Goal: Task Accomplishment & Management: Manage account settings

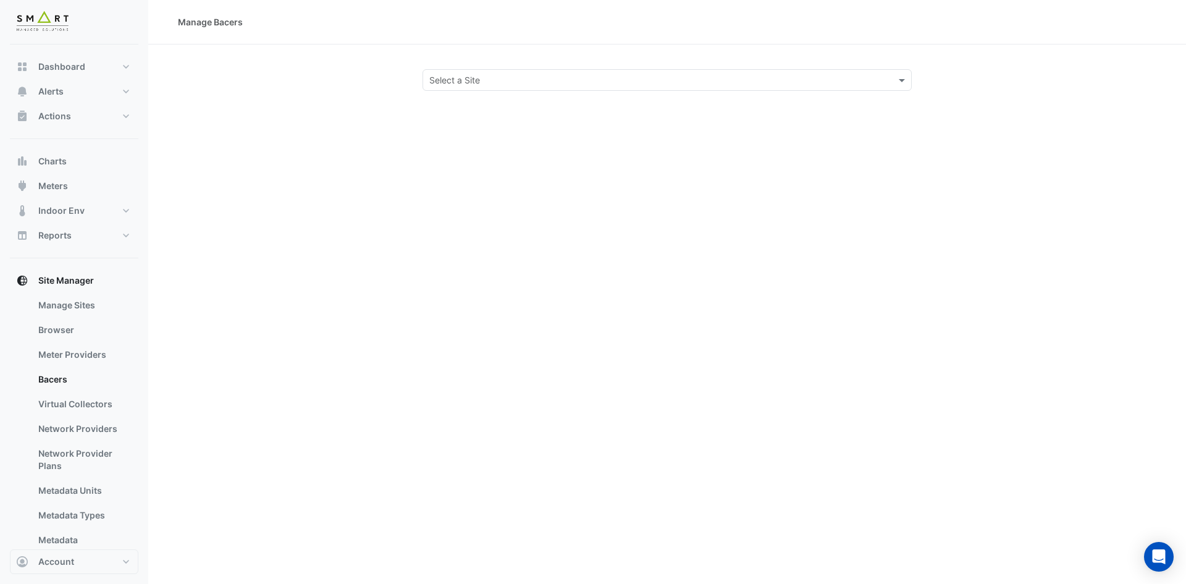
click at [521, 79] on input "text" at bounding box center [654, 80] width 451 height 13
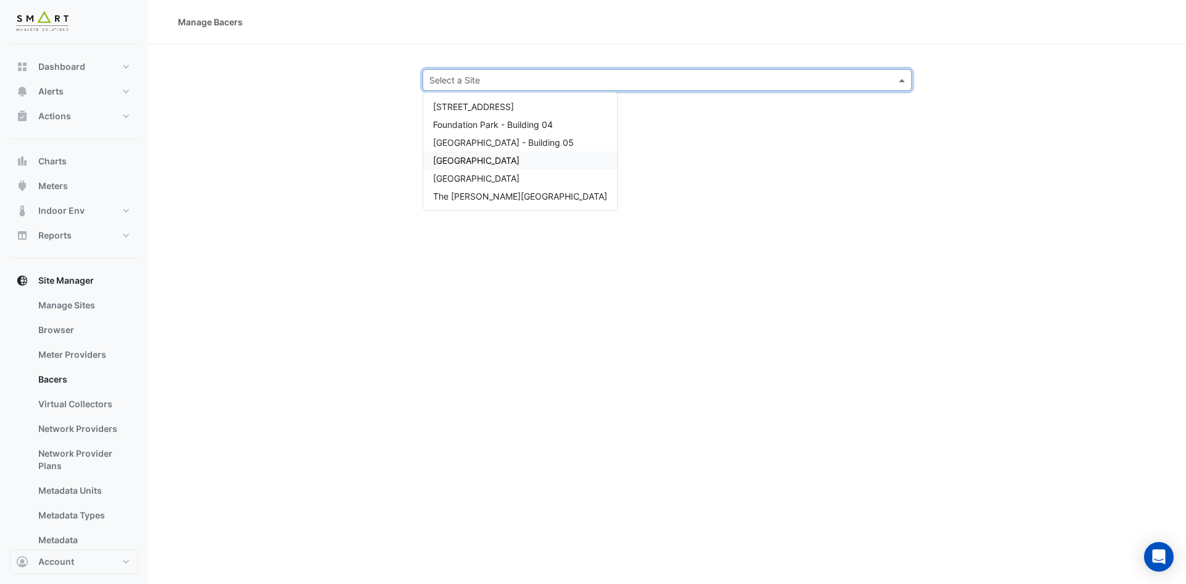
click at [494, 155] on span "Marble Arch Place" at bounding box center [476, 160] width 86 height 11
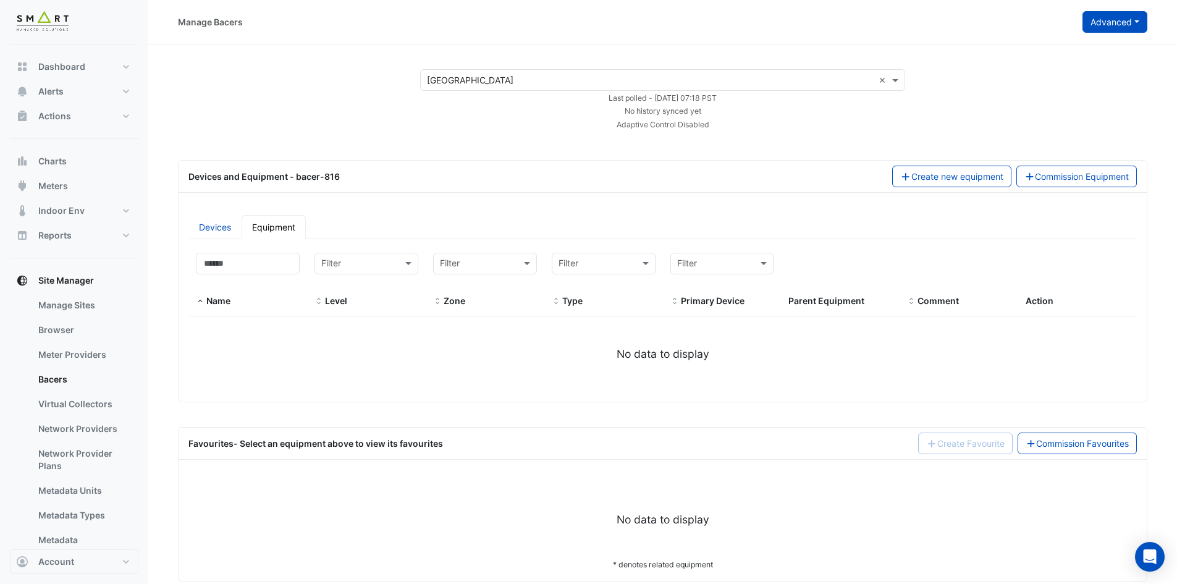
click at [1136, 22] on button "Advanced" at bounding box center [1114, 22] width 65 height 22
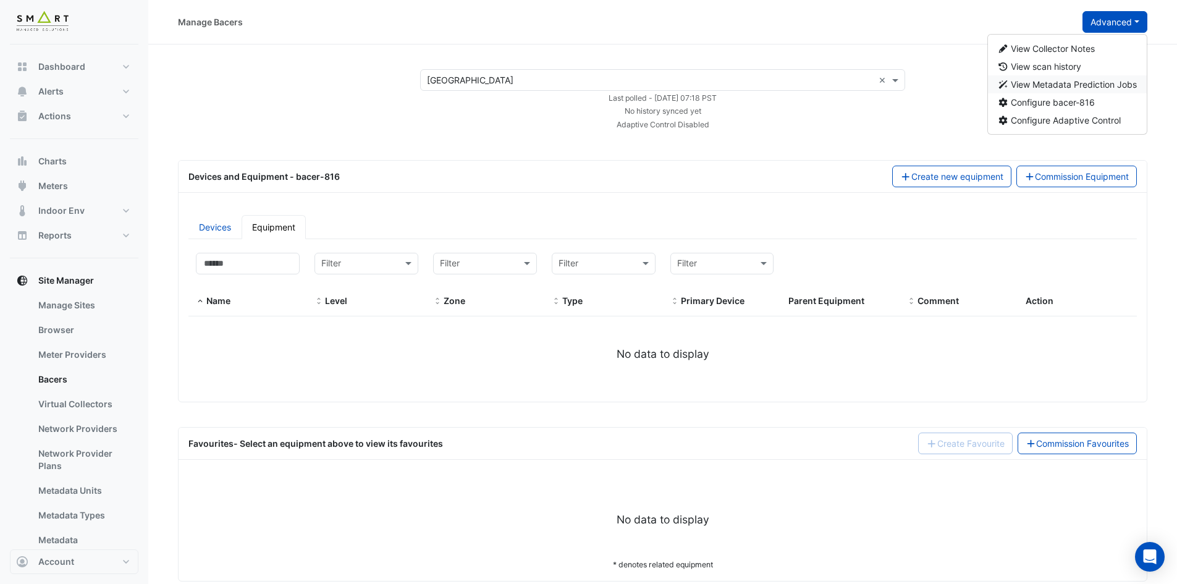
click at [1086, 79] on span "View Metadata Prediction Jobs" at bounding box center [1074, 84] width 126 height 11
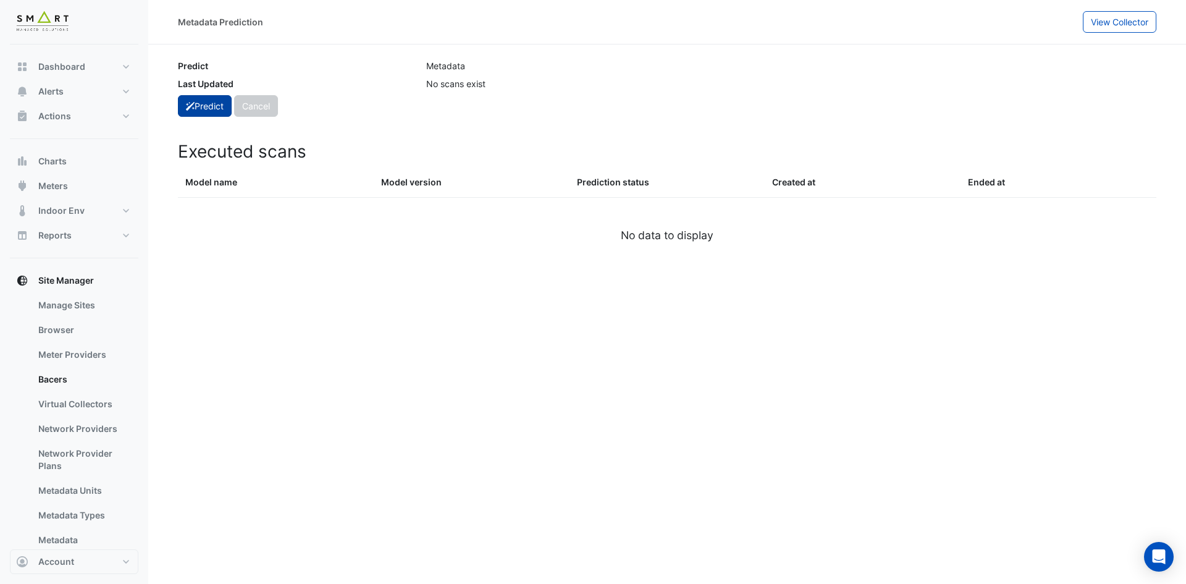
click at [216, 106] on button "Predict" at bounding box center [205, 106] width 54 height 22
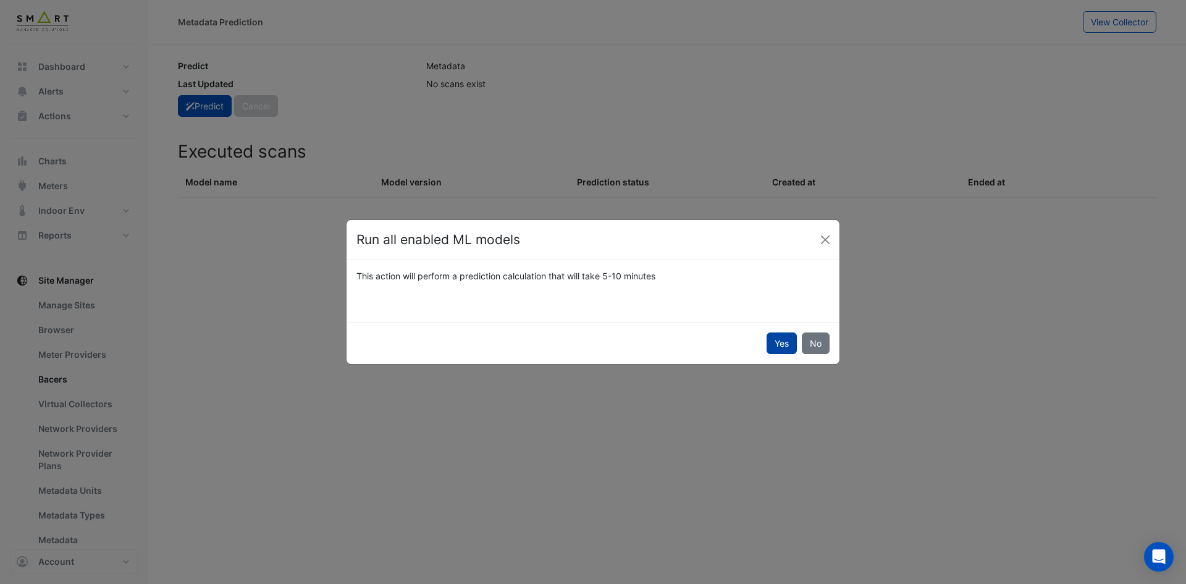
click at [782, 341] on button "Yes" at bounding box center [782, 343] width 30 height 22
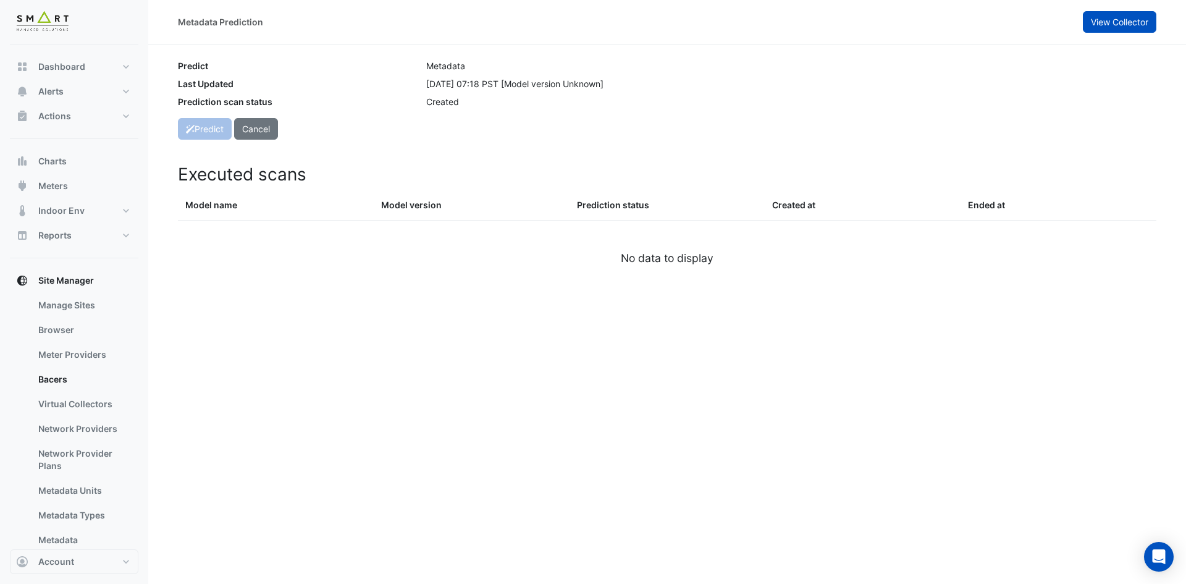
click at [1146, 27] on button "View Collector" at bounding box center [1120, 22] width 74 height 22
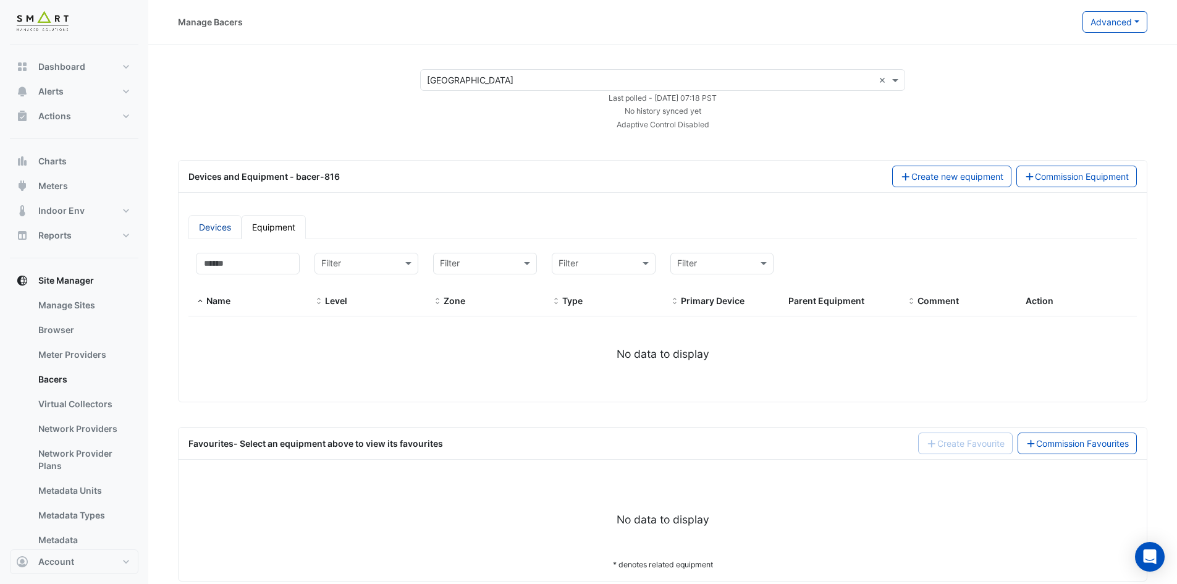
click at [199, 228] on link "Devices" at bounding box center [214, 227] width 53 height 24
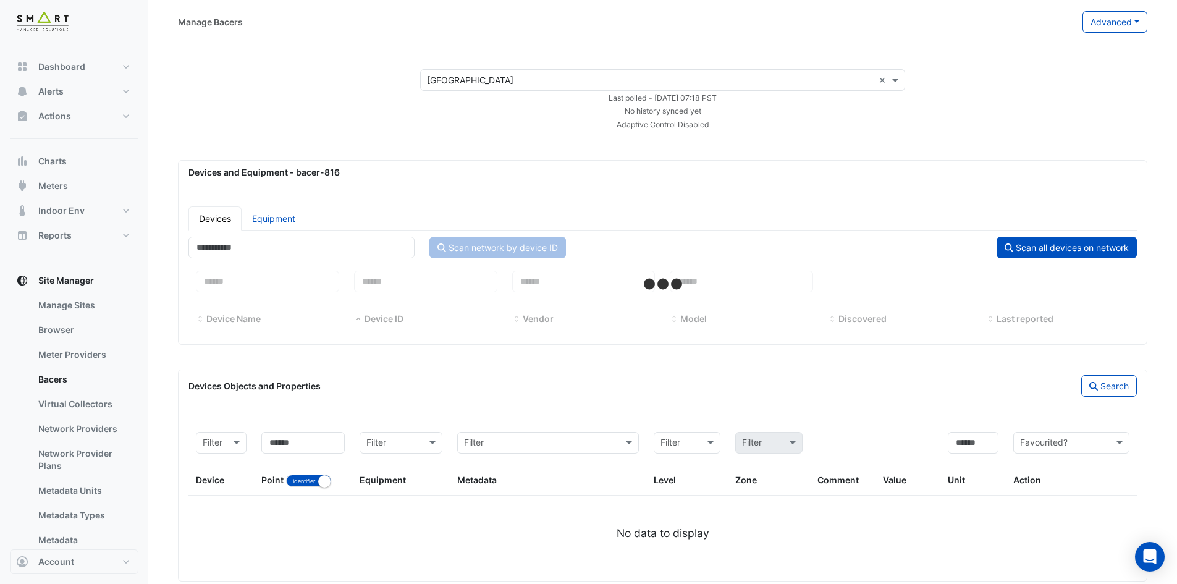
select select "**"
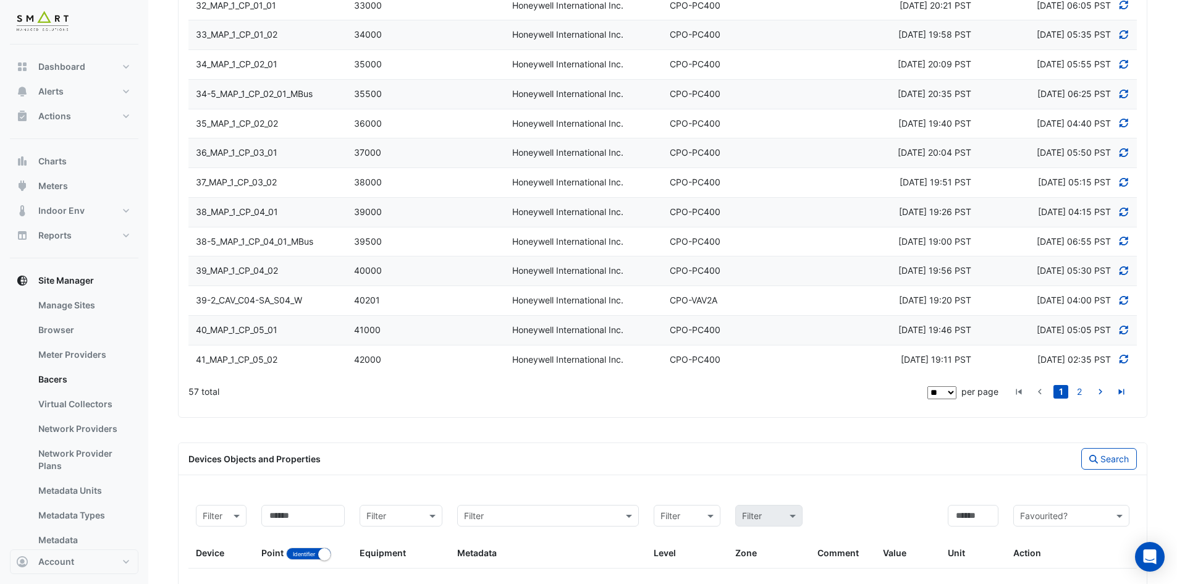
scroll to position [1530, 0]
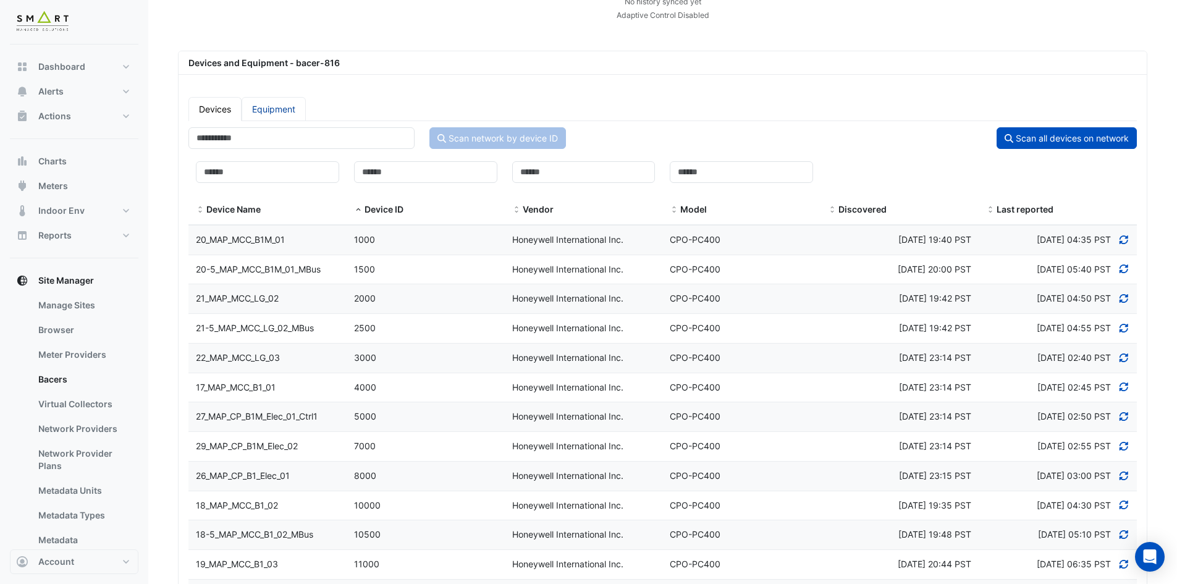
click at [277, 101] on link "Equipment" at bounding box center [274, 109] width 64 height 24
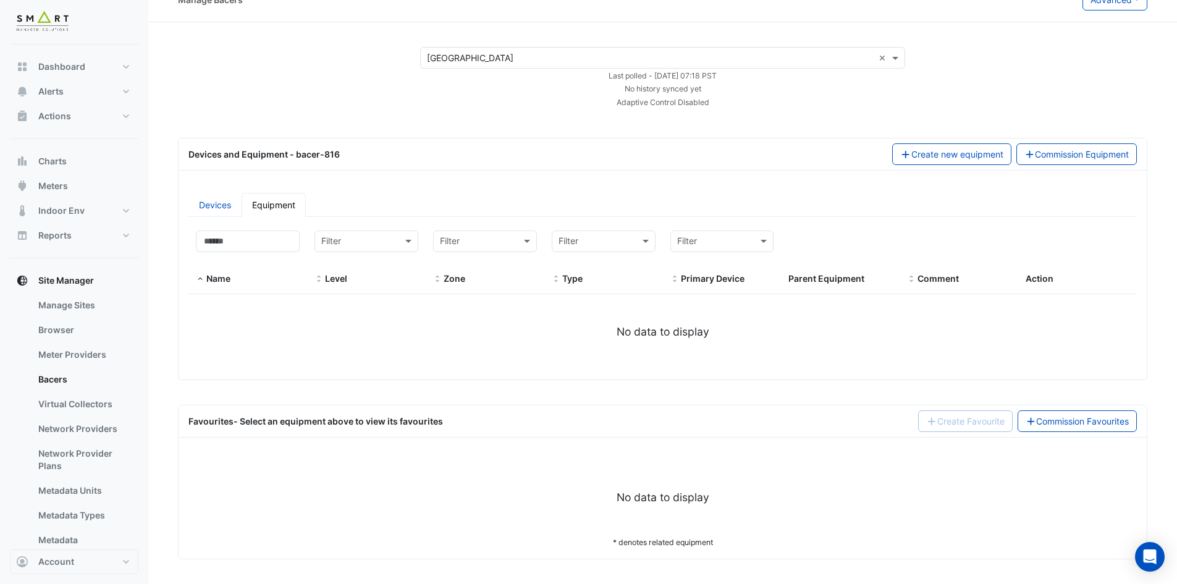
scroll to position [22, 0]
click at [1081, 421] on link "Commission Favourites" at bounding box center [1078, 421] width 120 height 22
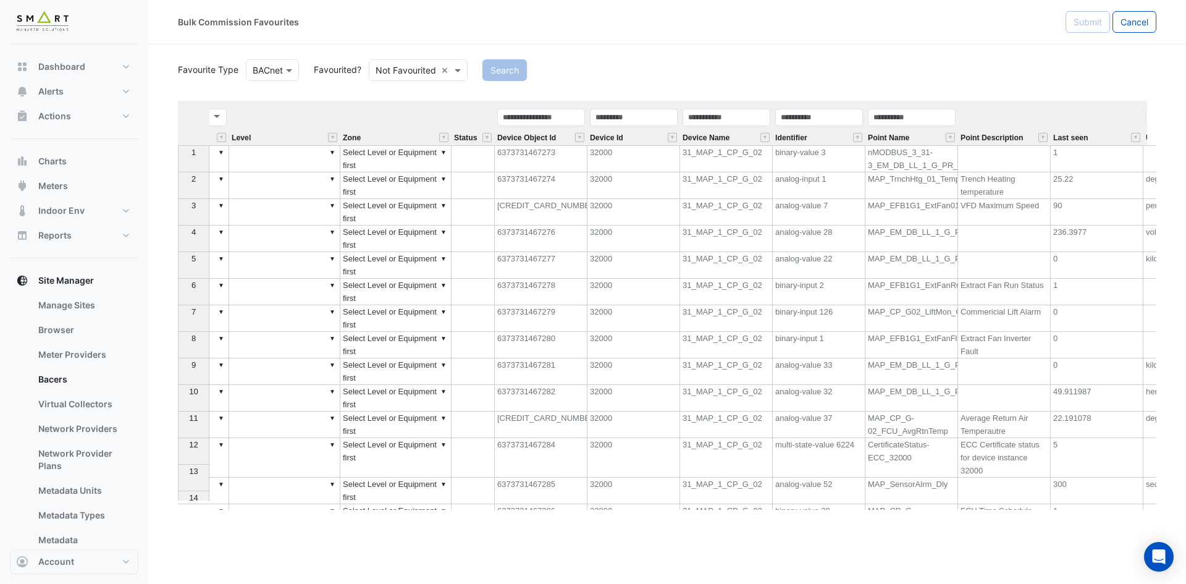
scroll to position [0, 306]
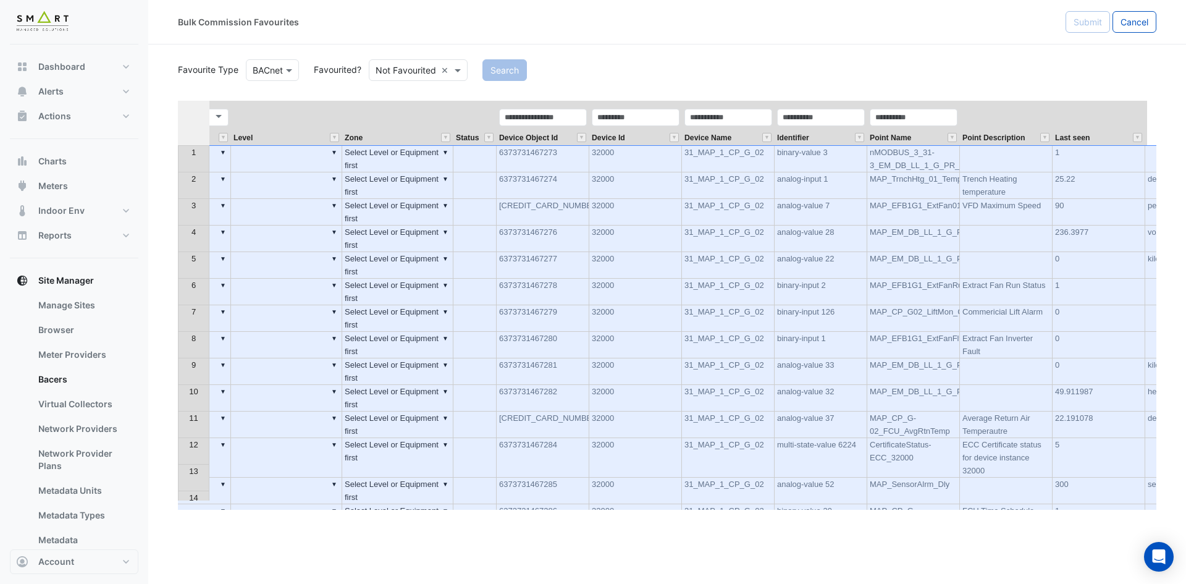
click at [190, 123] on th at bounding box center [194, 123] width 32 height 44
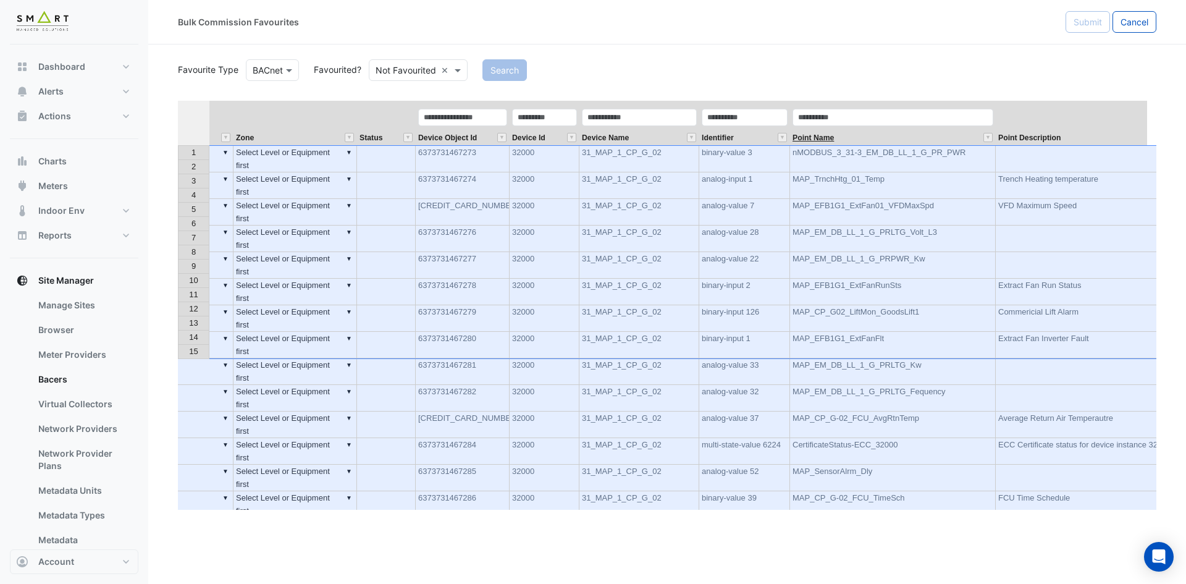
click at [811, 135] on span "Point Name" at bounding box center [813, 138] width 41 height 8
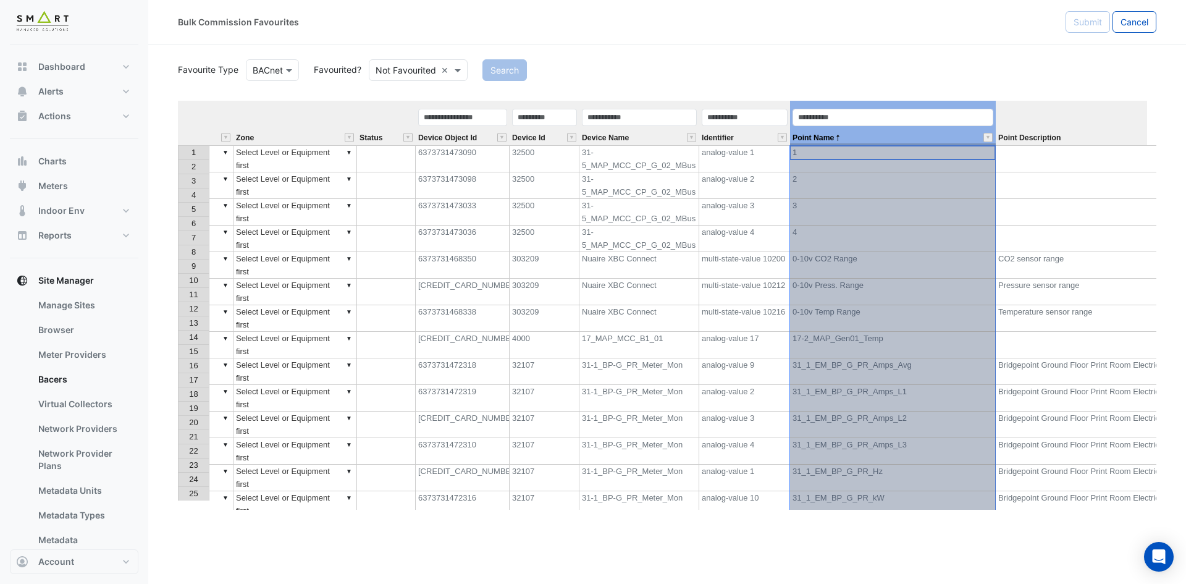
click at [886, 104] on th "Point Name" at bounding box center [893, 123] width 206 height 44
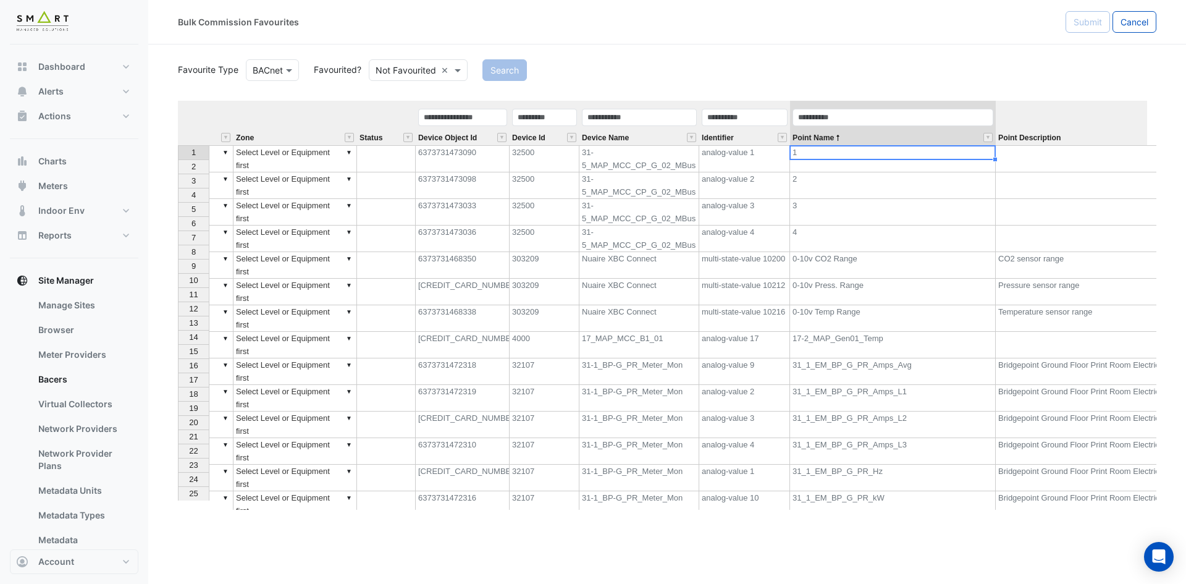
click at [893, 148] on td "1" at bounding box center [893, 158] width 206 height 27
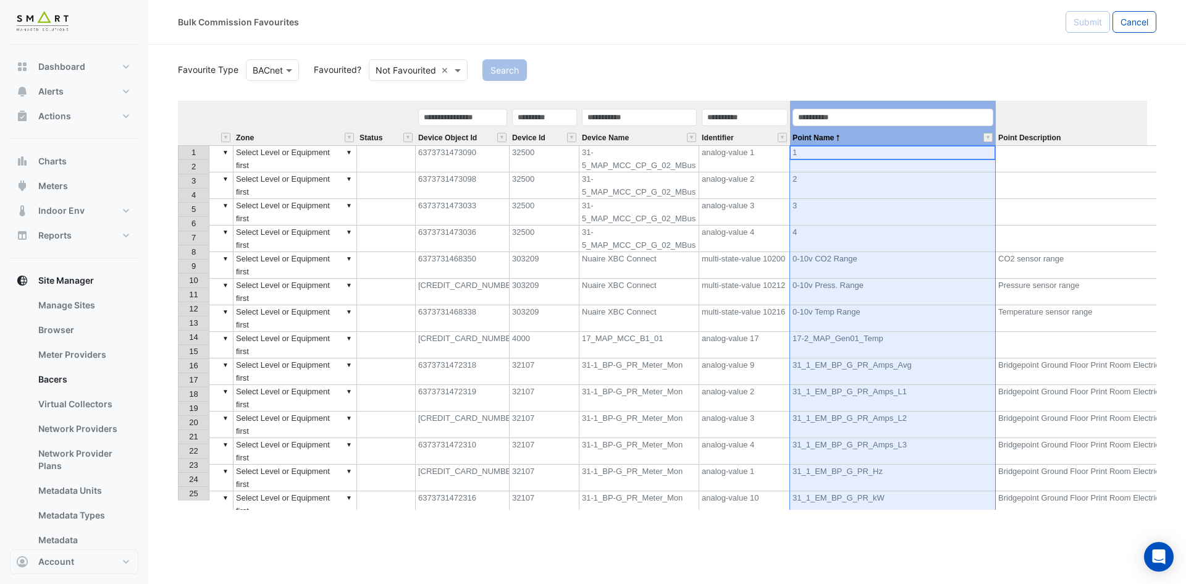
click at [906, 108] on div "Point Name" at bounding box center [893, 127] width 206 height 38
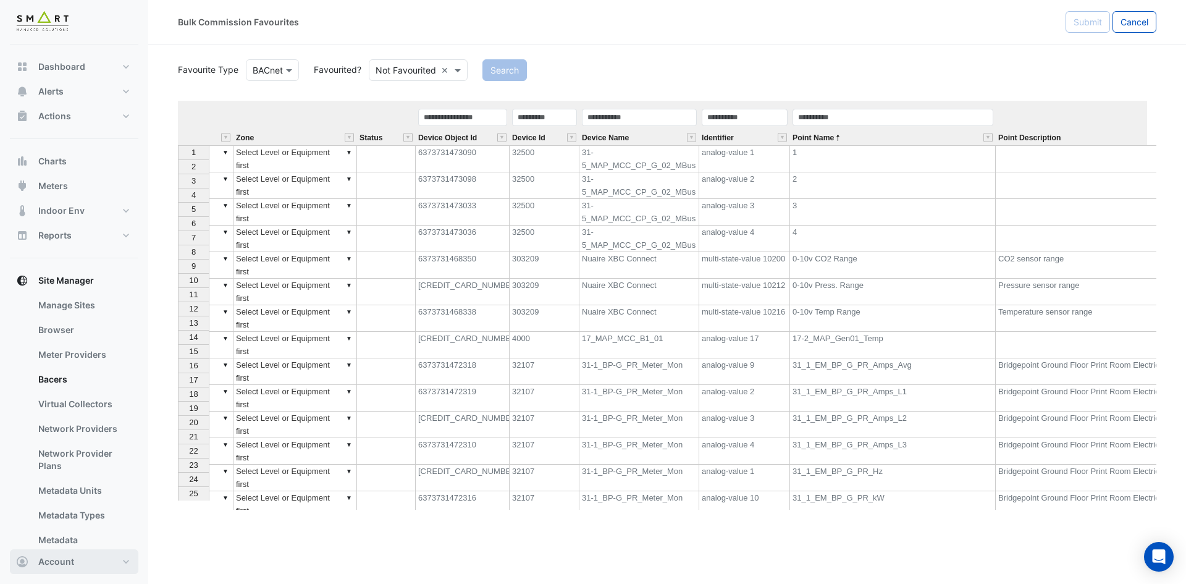
click at [74, 560] on button "Account" at bounding box center [74, 561] width 129 height 25
click at [95, 533] on link "Sign Out" at bounding box center [73, 530] width 117 height 25
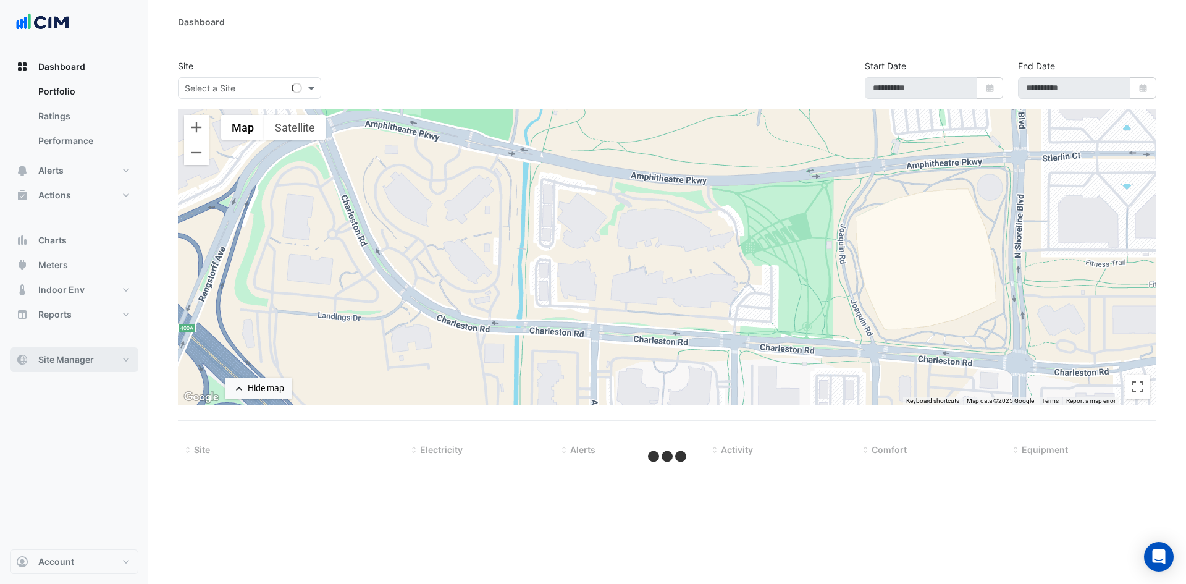
click at [132, 358] on button "Site Manager" at bounding box center [74, 359] width 129 height 25
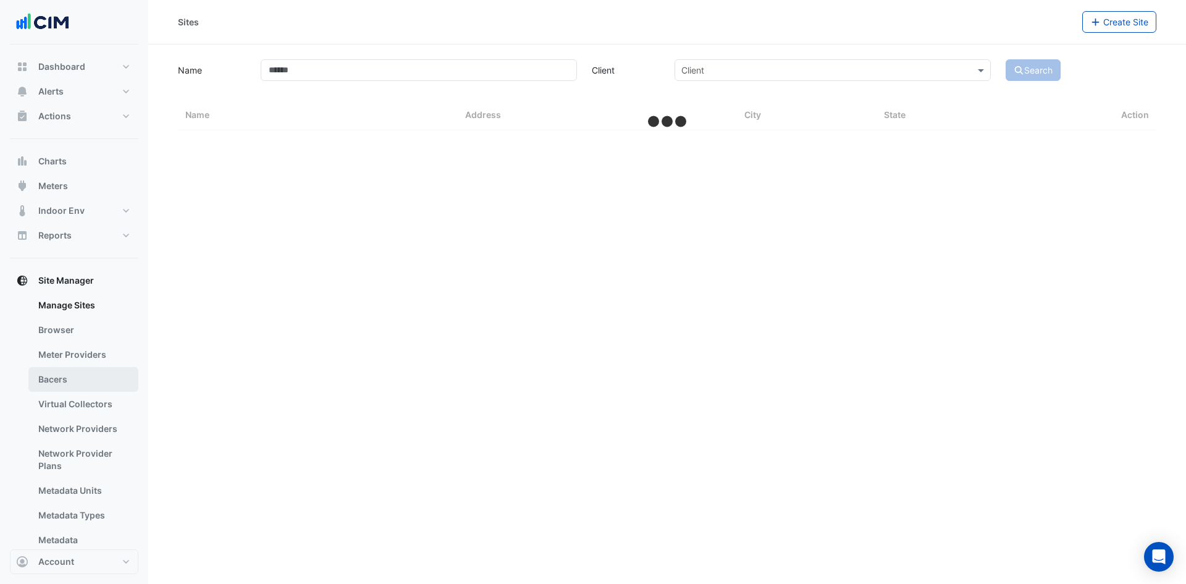
click at [91, 379] on link "Bacers" at bounding box center [83, 379] width 110 height 25
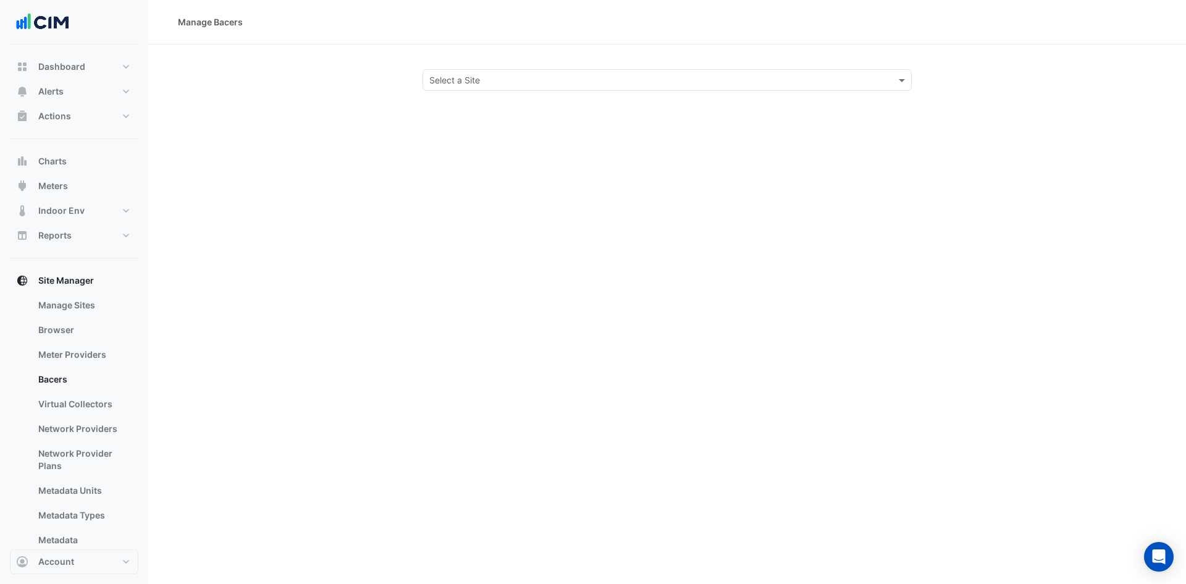
click at [475, 75] on input "text" at bounding box center [654, 80] width 451 height 13
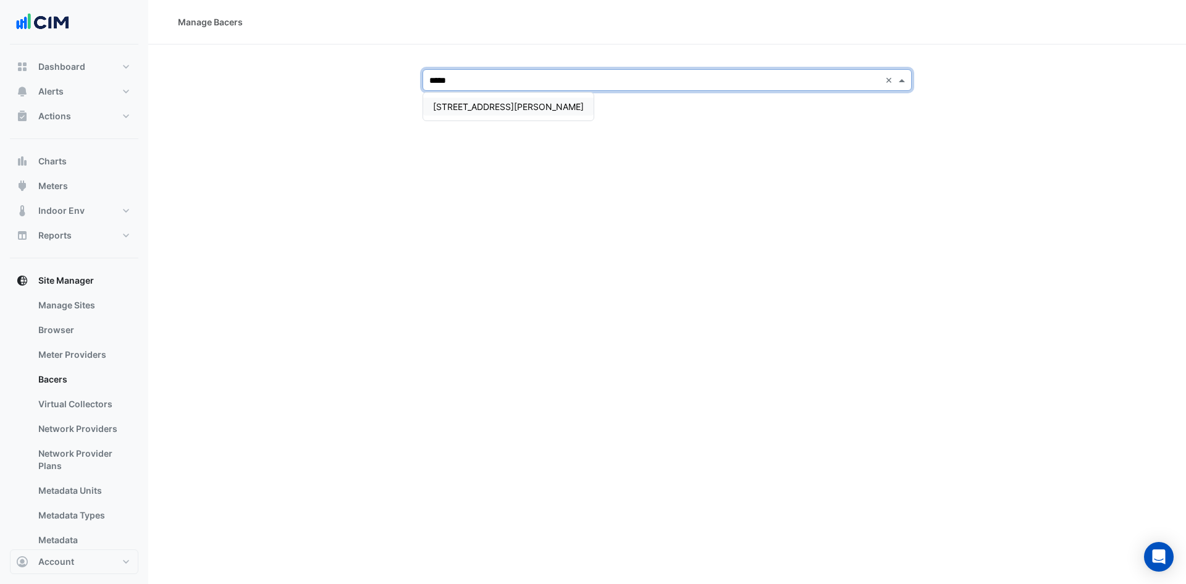
type input "******"
click at [484, 104] on span "[STREET_ADDRESS][PERSON_NAME]" at bounding box center [508, 106] width 151 height 11
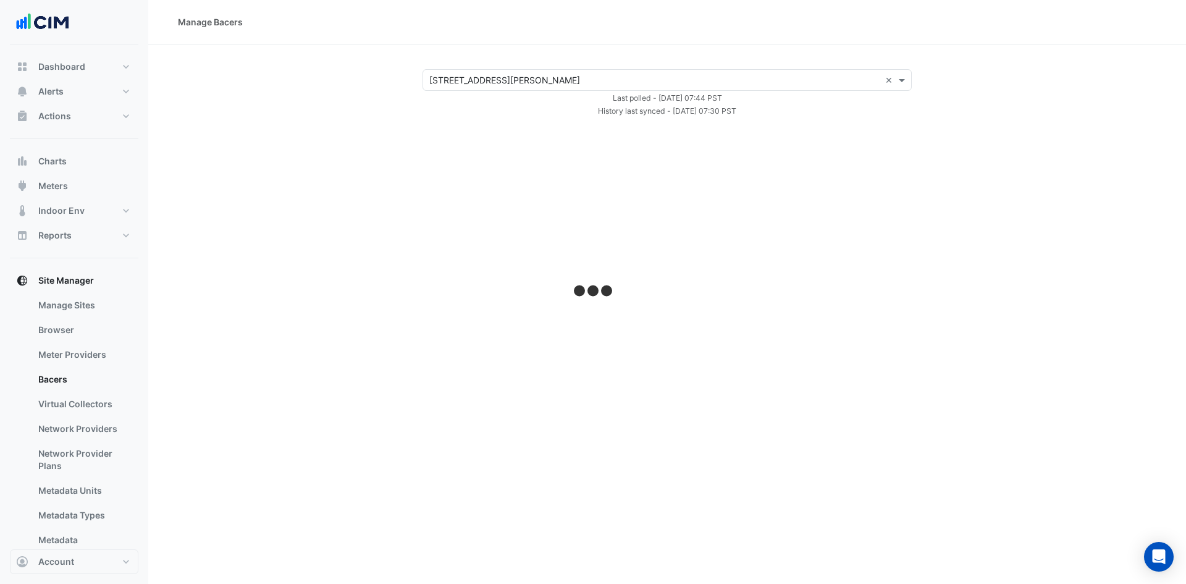
select select "***"
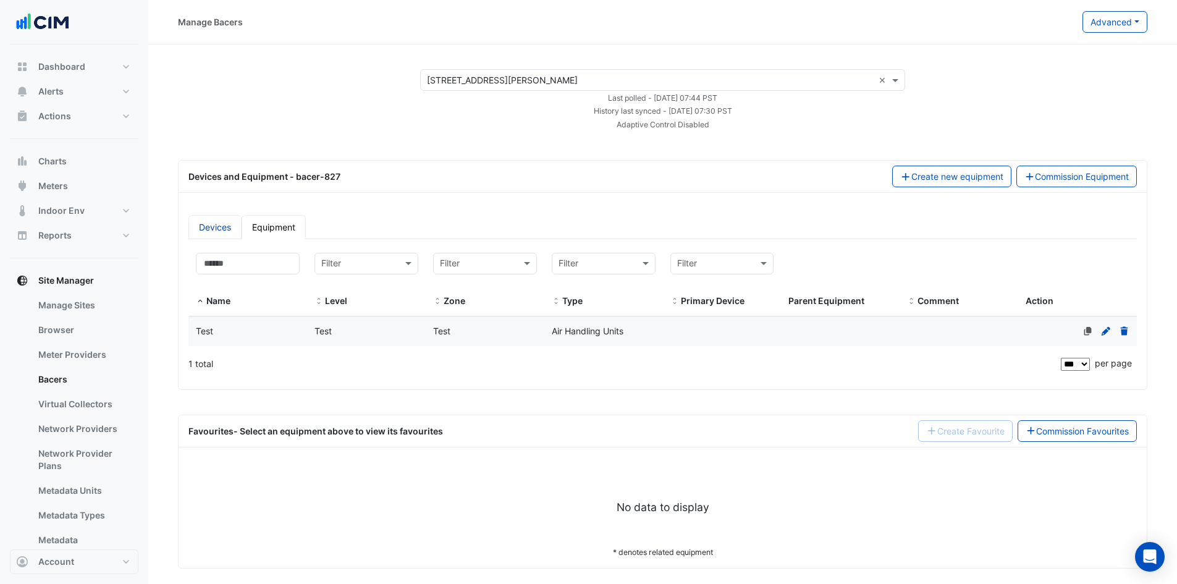
click at [216, 224] on link "Devices" at bounding box center [214, 227] width 53 height 24
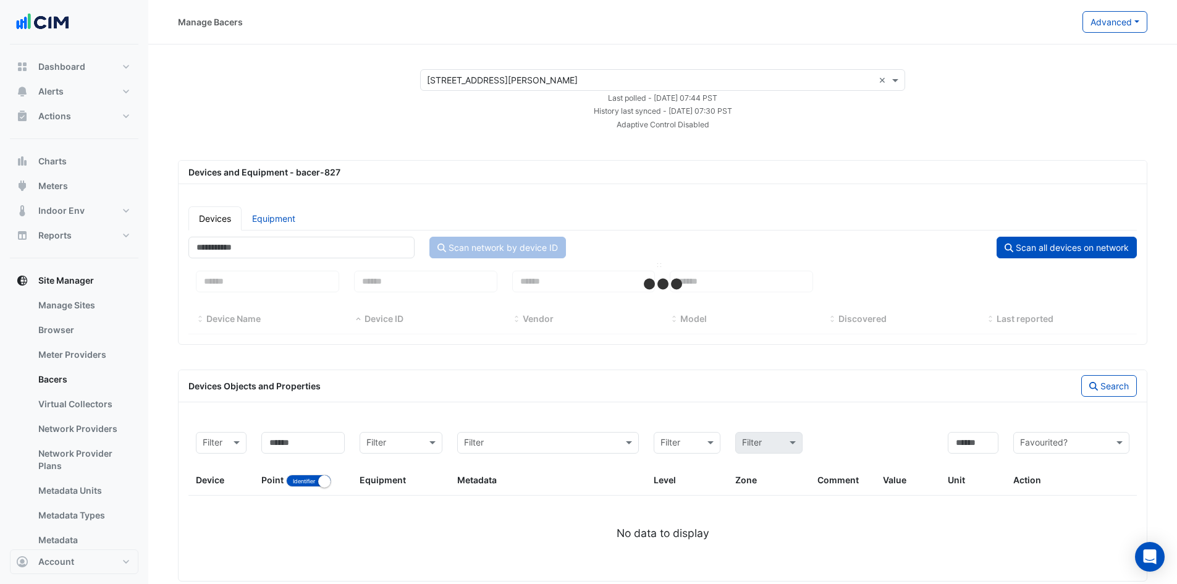
select select "***"
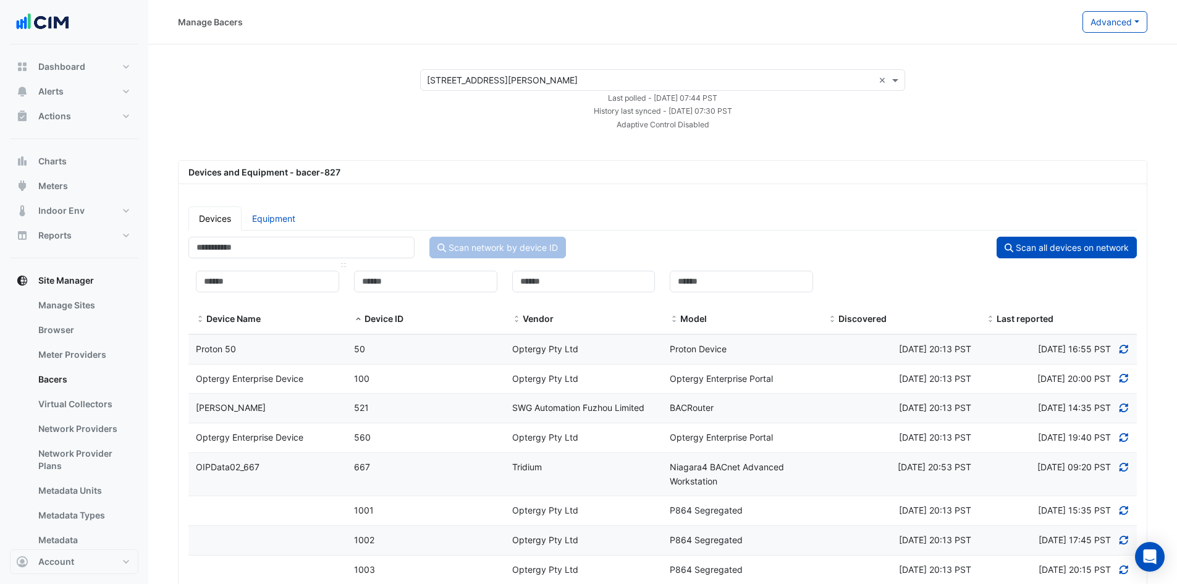
click at [200, 317] on span at bounding box center [200, 319] width 9 height 10
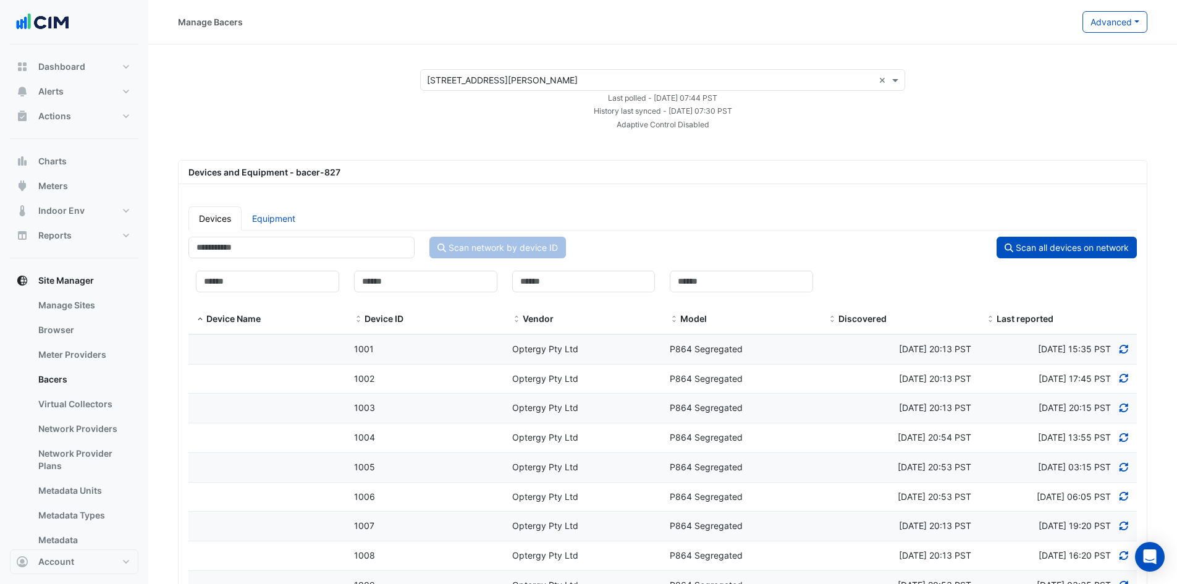
click at [694, 347] on span "P864 Segregated" at bounding box center [706, 349] width 73 height 11
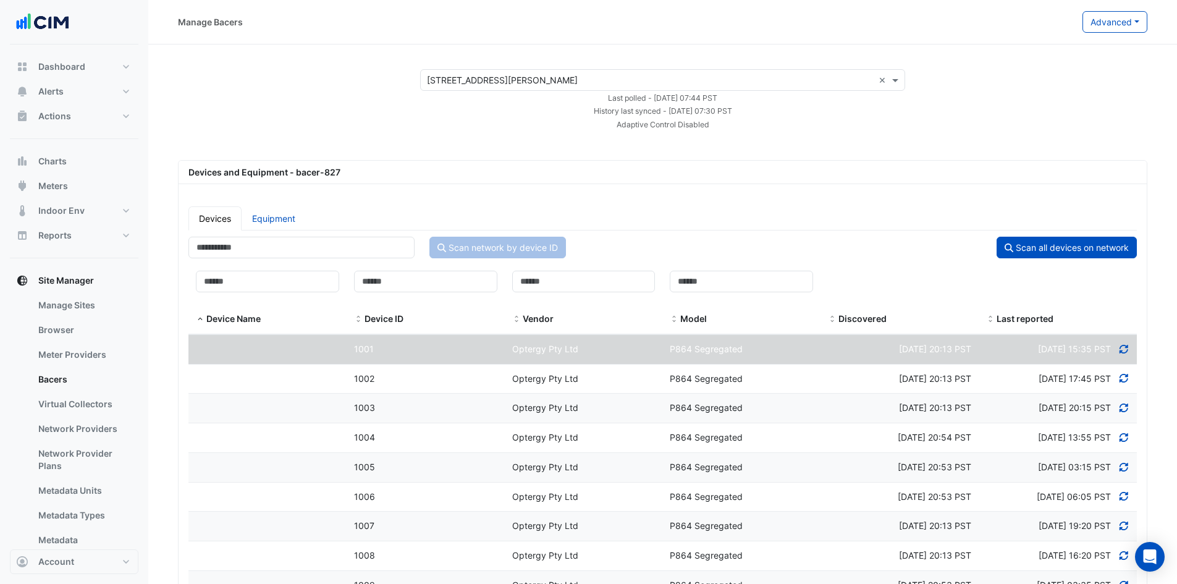
select select "***"
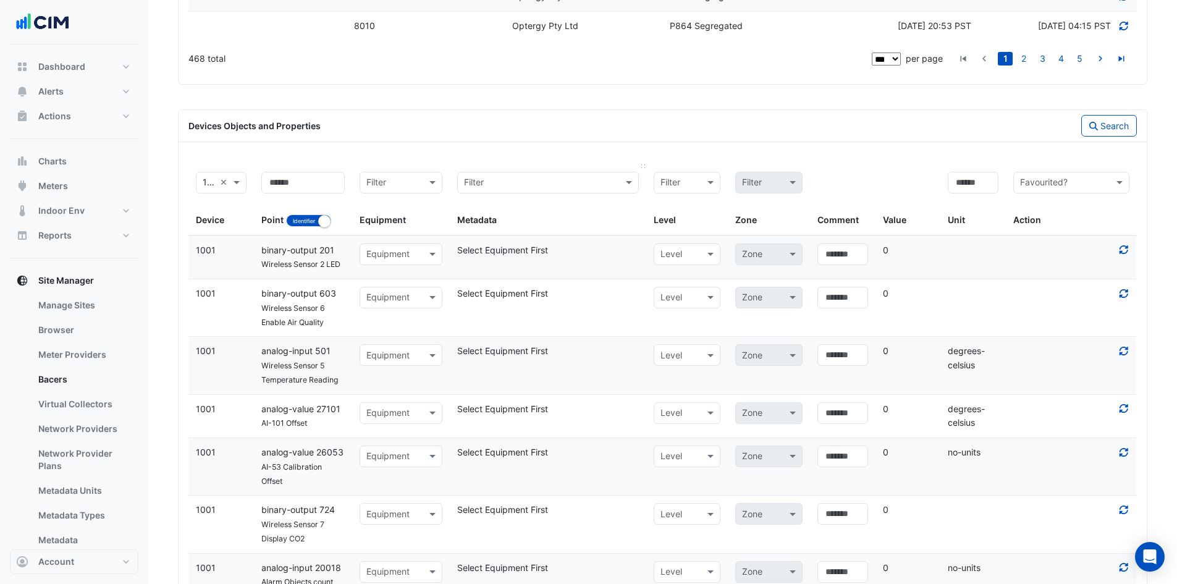
scroll to position [3253, 0]
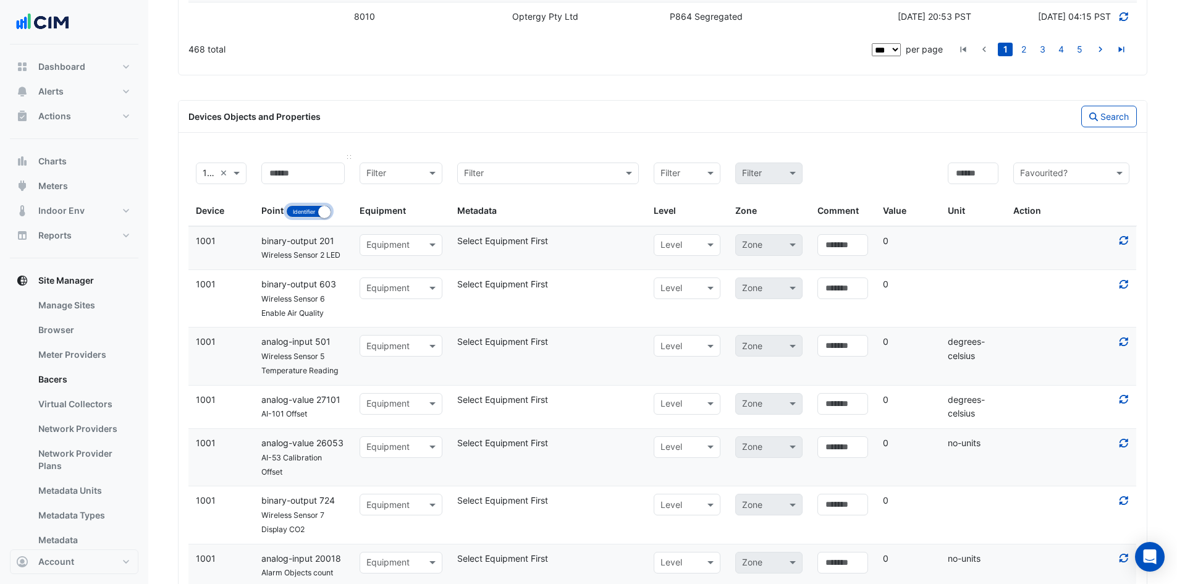
click at [302, 211] on button "Identifier Name" at bounding box center [308, 211] width 45 height 12
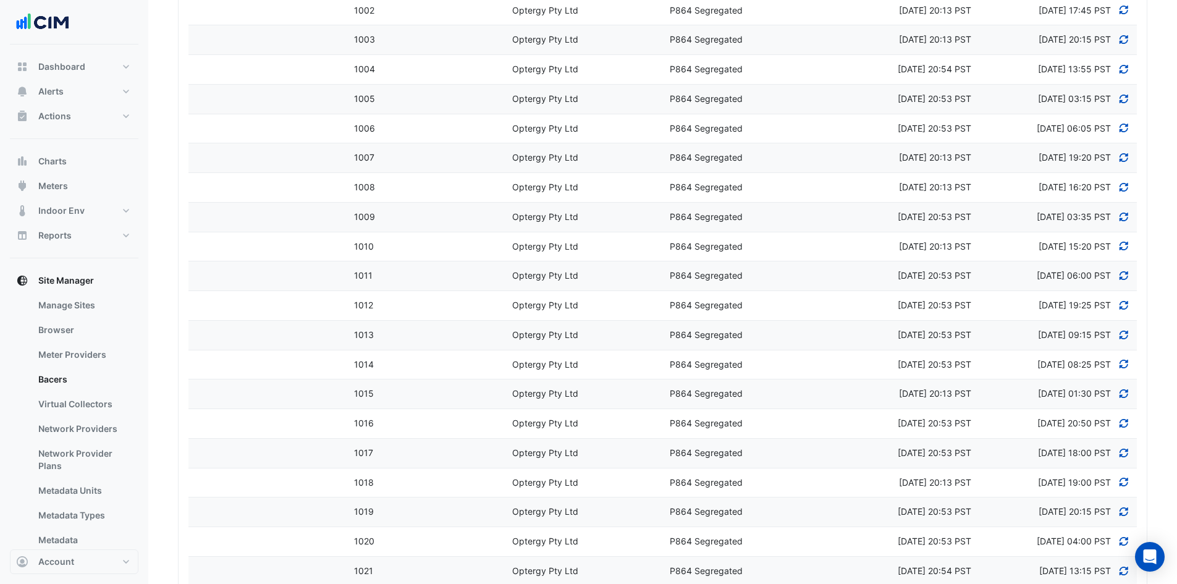
scroll to position [247, 0]
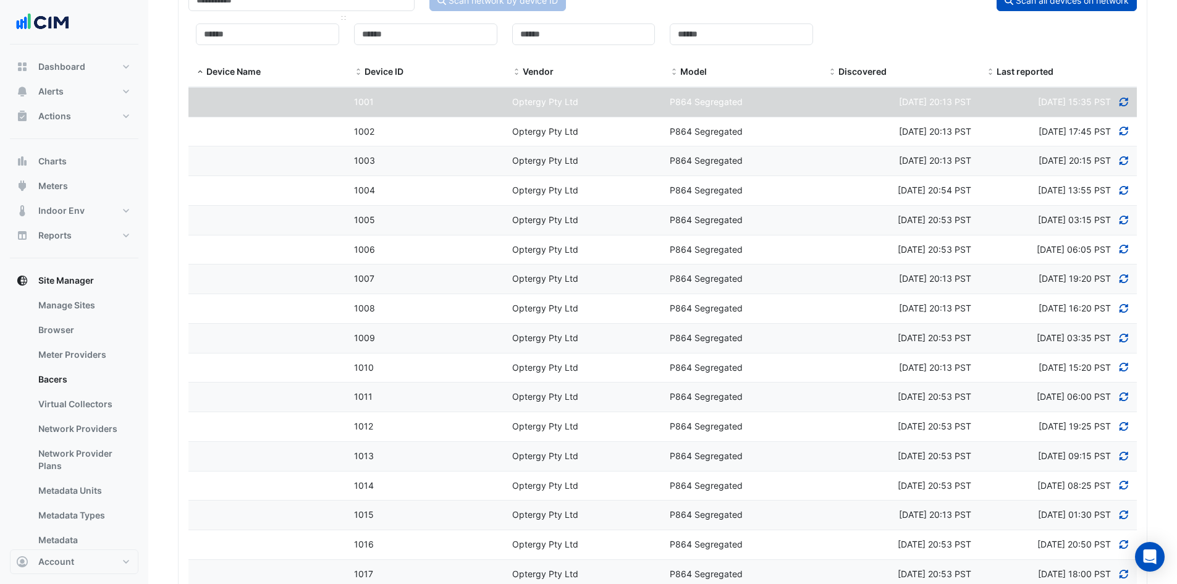
click at [201, 72] on span at bounding box center [200, 72] width 9 height 10
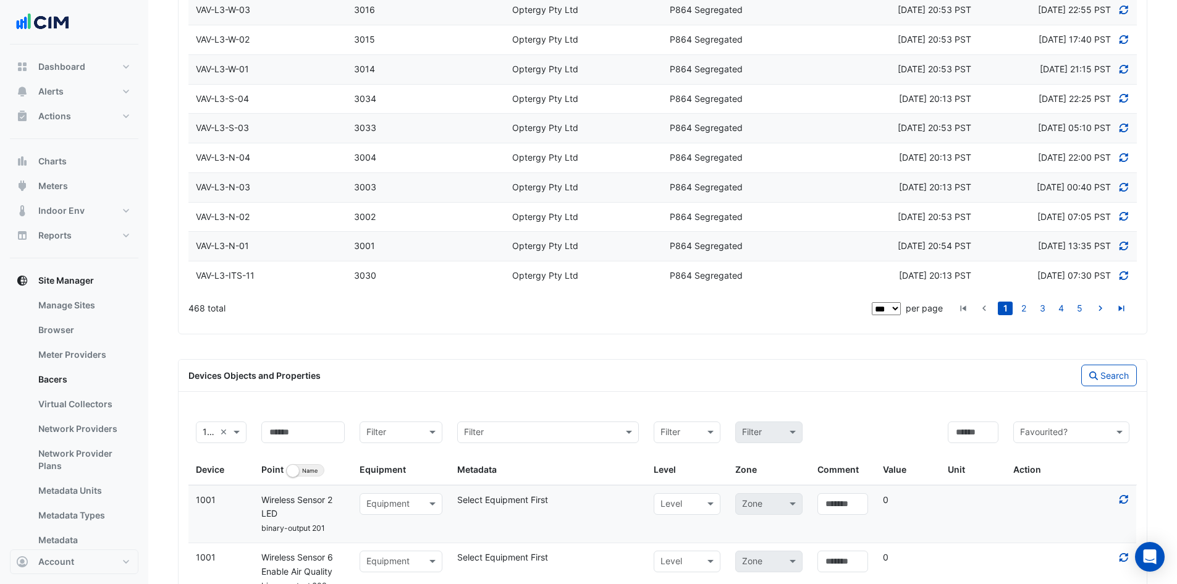
scroll to position [2964, 0]
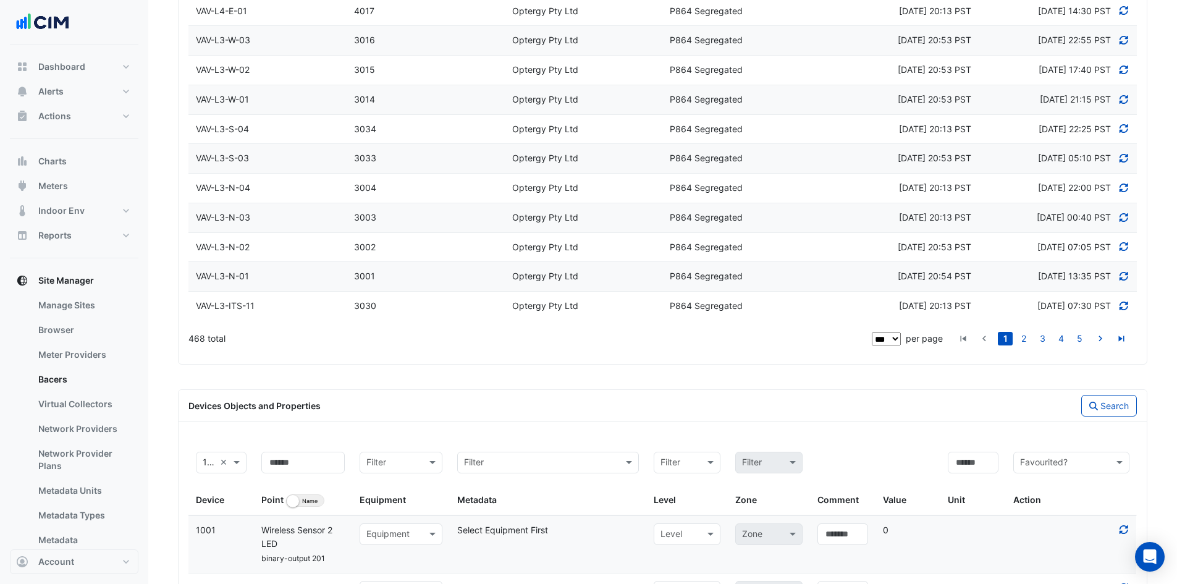
click at [896, 340] on select "** ** ** ***" at bounding box center [886, 338] width 29 height 13
click at [812, 344] on div "468 total" at bounding box center [528, 338] width 681 height 31
click at [1024, 337] on link "2" at bounding box center [1023, 339] width 15 height 14
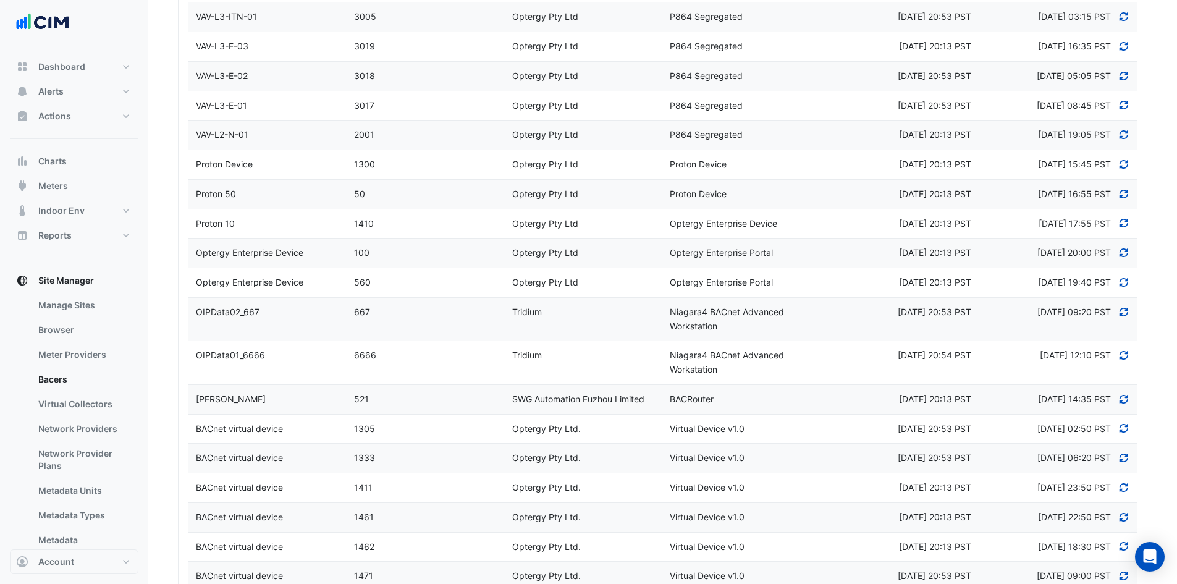
scroll to position [1172, 0]
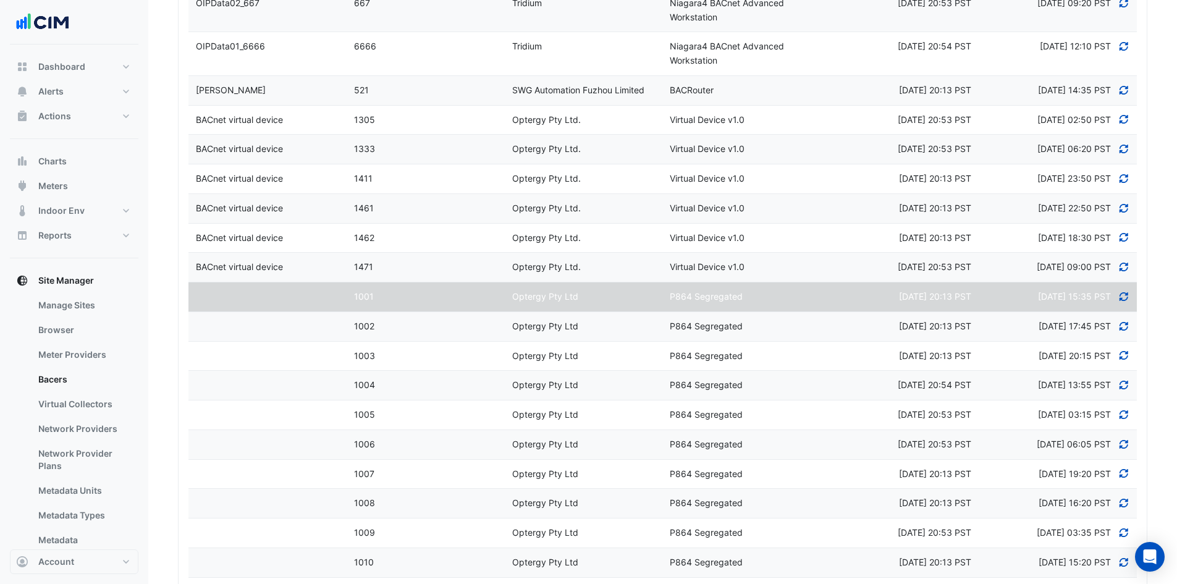
click at [285, 176] on div "BACnet virtual device" at bounding box center [267, 179] width 158 height 14
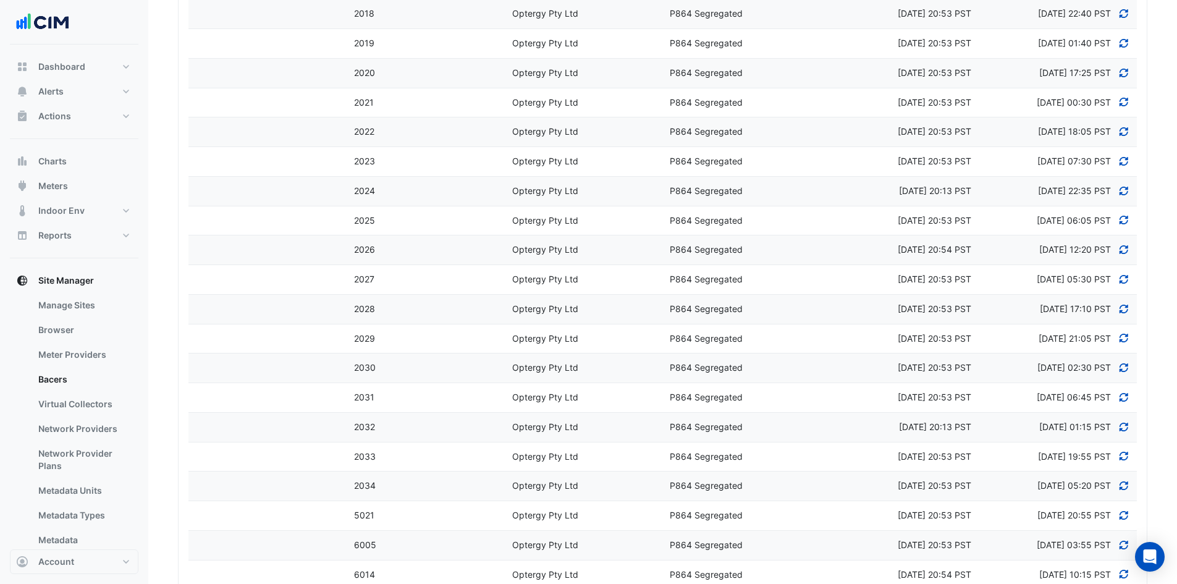
scroll to position [2812, 0]
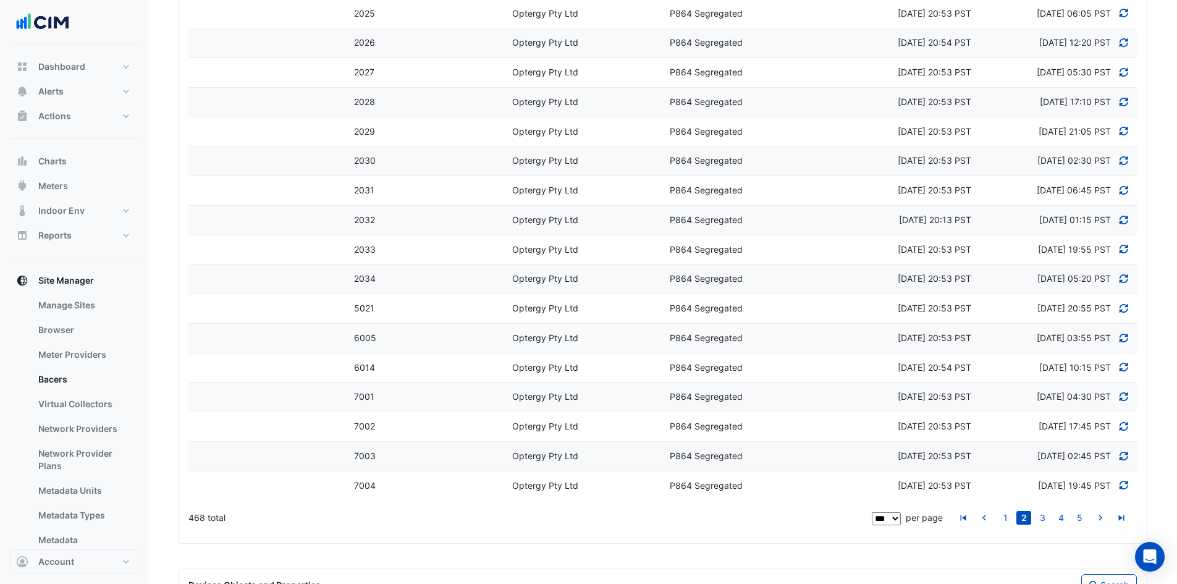
click at [272, 455] on datatable-body-cell "Device Name" at bounding box center [267, 456] width 158 height 29
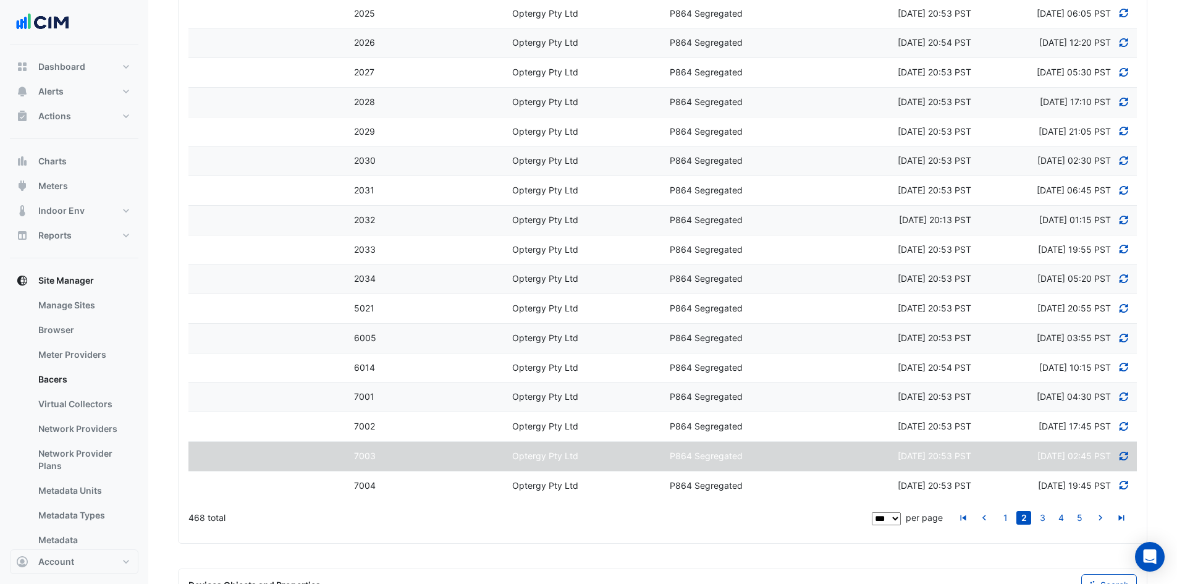
select select "***"
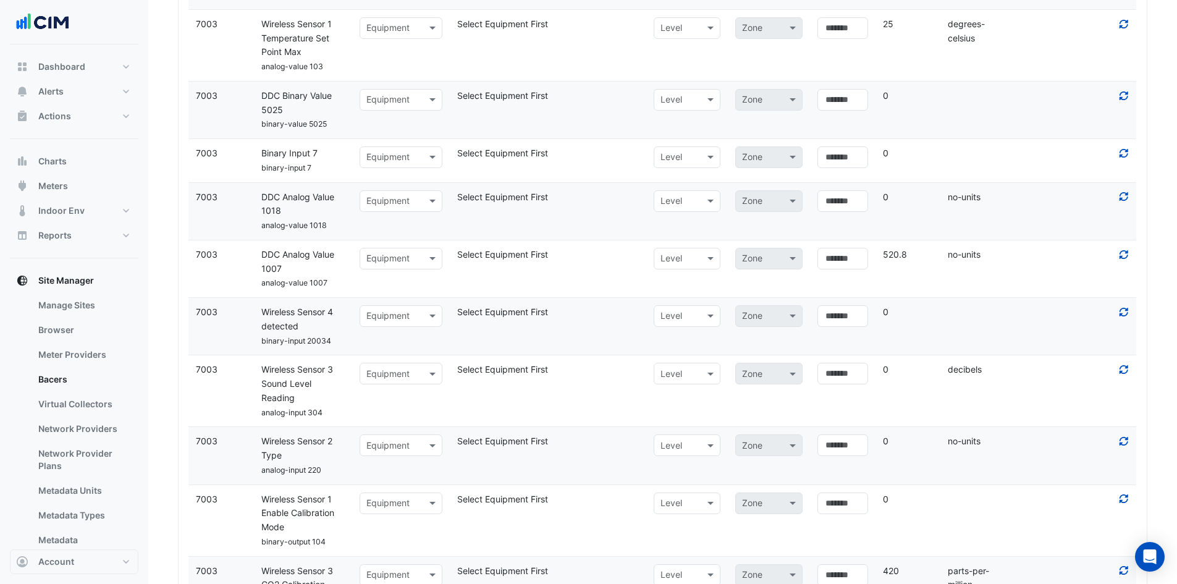
scroll to position [6418, 0]
